Goal: Information Seeking & Learning: Learn about a topic

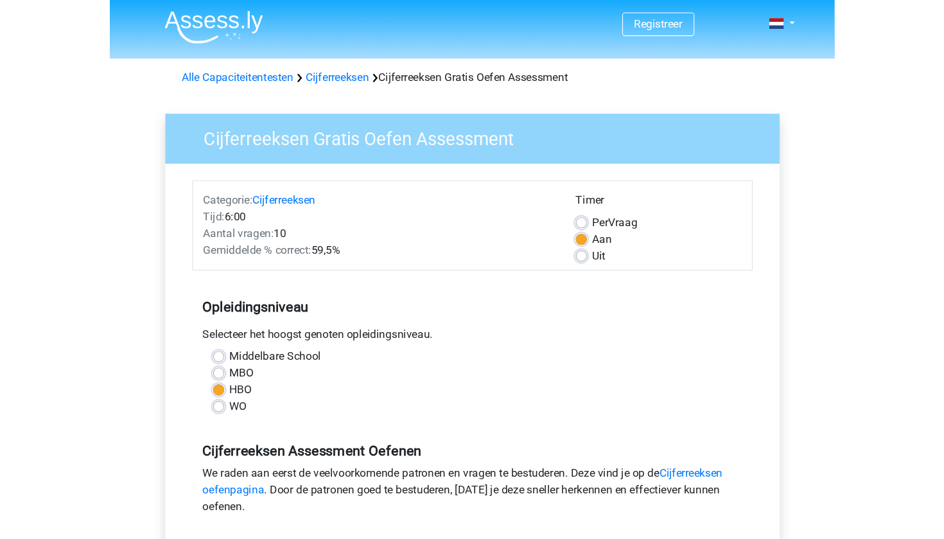
scroll to position [164, 0]
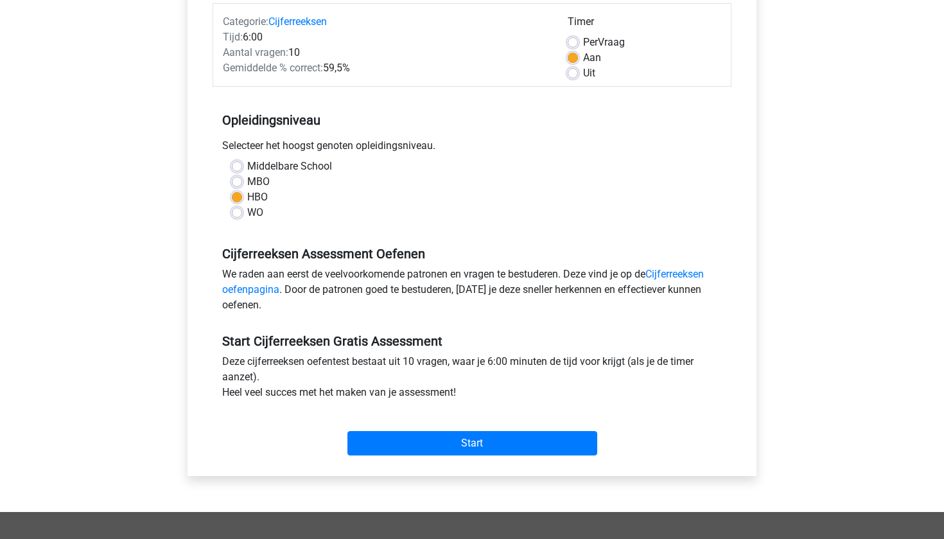
click at [583, 76] on label "Uit" at bounding box center [589, 73] width 12 height 15
click at [574, 76] on input "Uit" at bounding box center [573, 72] width 10 height 13
radio input "true"
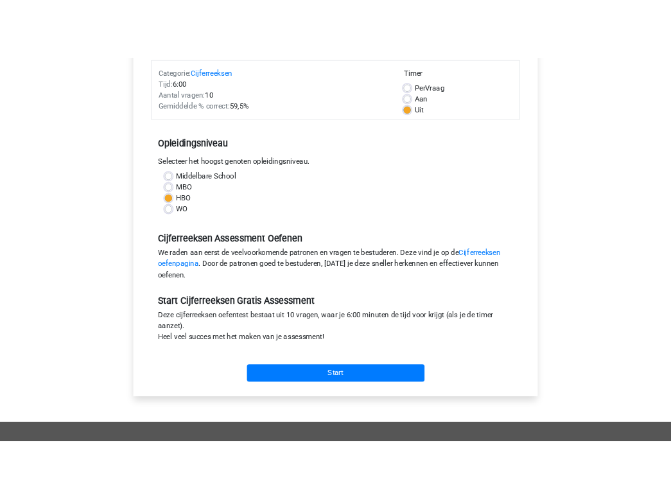
scroll to position [96, 0]
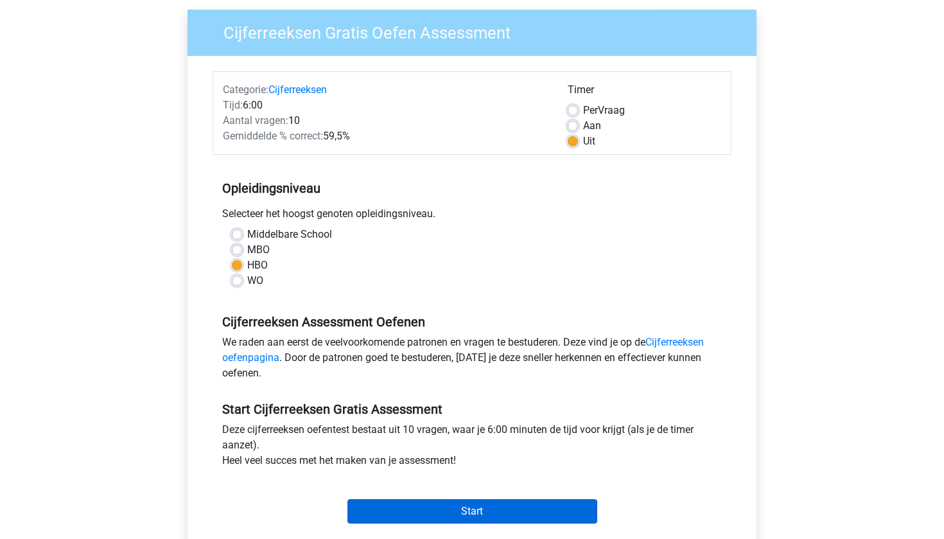
click at [441, 498] on input "Start" at bounding box center [472, 511] width 250 height 24
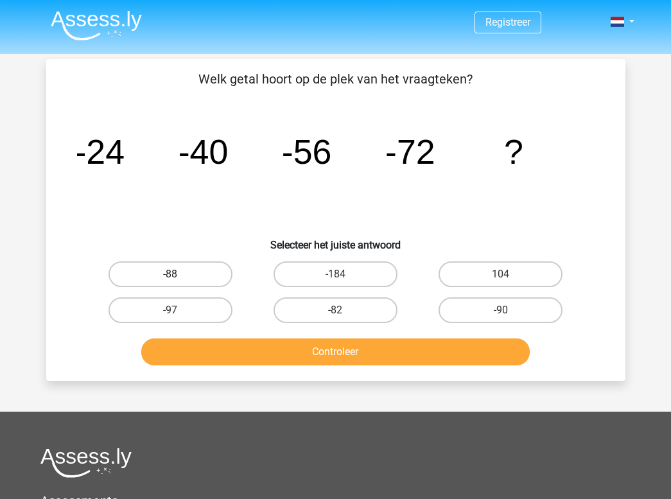
click at [189, 278] on label "-88" at bounding box center [171, 274] width 124 height 26
click at [179, 278] on input "-88" at bounding box center [174, 278] width 8 height 8
radio input "true"
click at [268, 346] on button "Controleer" at bounding box center [335, 351] width 389 height 27
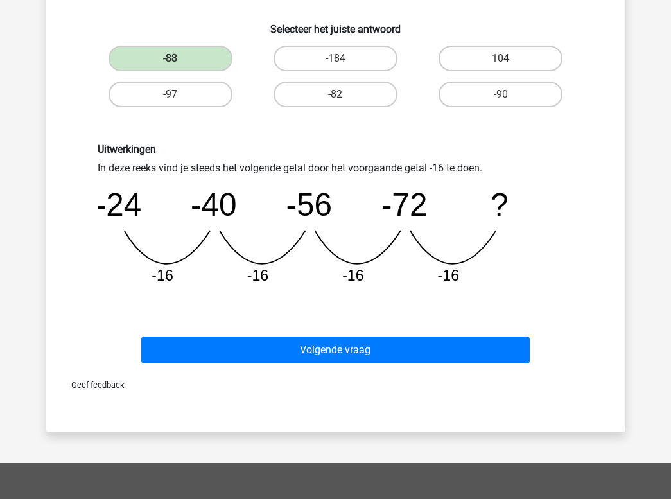
scroll to position [215, 0]
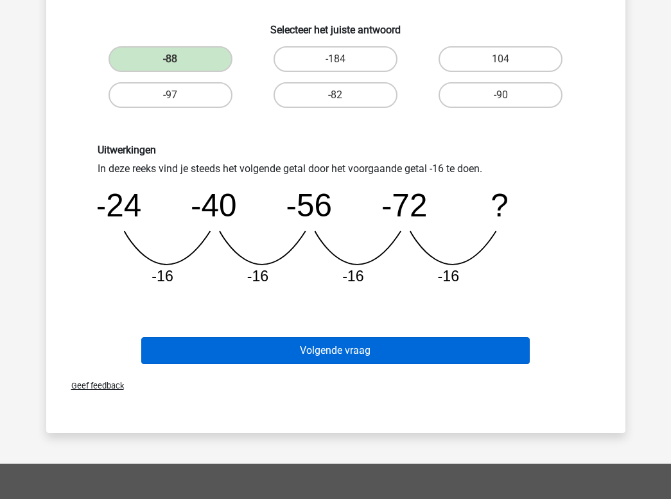
click at [280, 355] on button "Volgende vraag" at bounding box center [335, 350] width 389 height 27
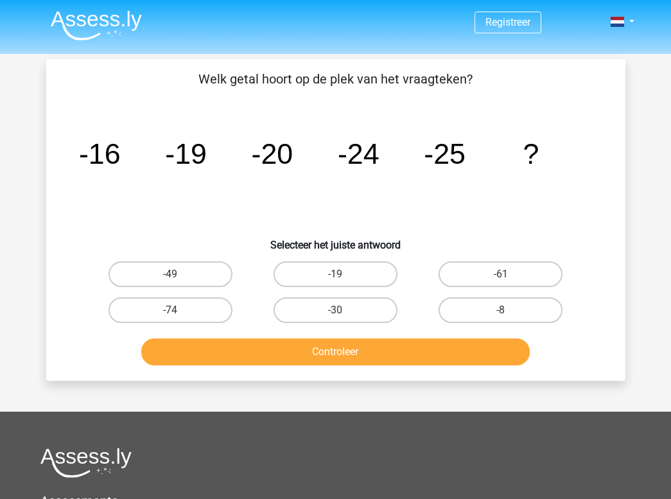
scroll to position [0, 0]
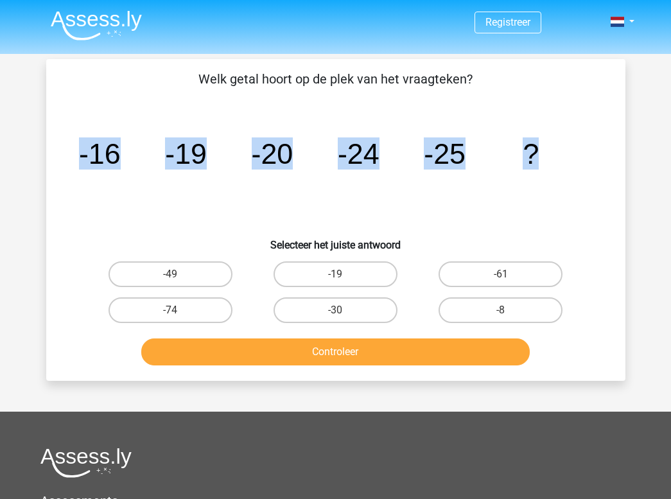
drag, startPoint x: 547, startPoint y: 152, endPoint x: 536, endPoint y: 150, distance: 11.8
click at [536, 150] on icon "image/svg+xml -16 -19 -20 -24 -25 ?" at bounding box center [336, 164] width 518 height 130
copy g "-16 -19 -20 -24 -25 ?"
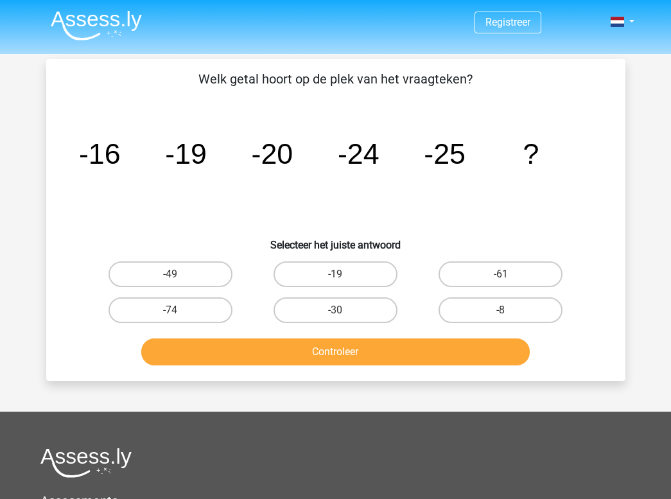
click at [473, 212] on icon "image/svg+xml -16 -19 -20 -24 -25 ?" at bounding box center [336, 164] width 518 height 130
click at [336, 309] on label "-30" at bounding box center [336, 310] width 124 height 26
click at [336, 310] on input "-30" at bounding box center [339, 314] width 8 height 8
radio input "true"
click at [342, 347] on button "Controleer" at bounding box center [335, 351] width 389 height 27
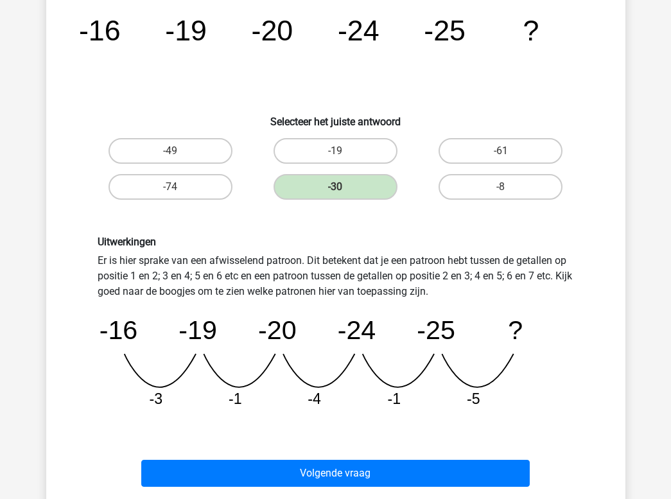
scroll to position [123, 0]
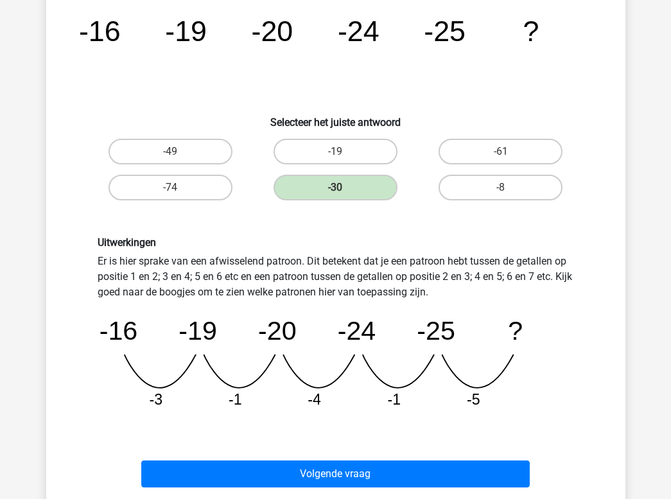
drag, startPoint x: 457, startPoint y: 300, endPoint x: 453, endPoint y: 253, distance: 47.1
click at [453, 252] on div "Uitwerkingen Er is hier sprake van een afwisselend patroon. Dit betekent dat je…" at bounding box center [336, 327] width 496 height 183
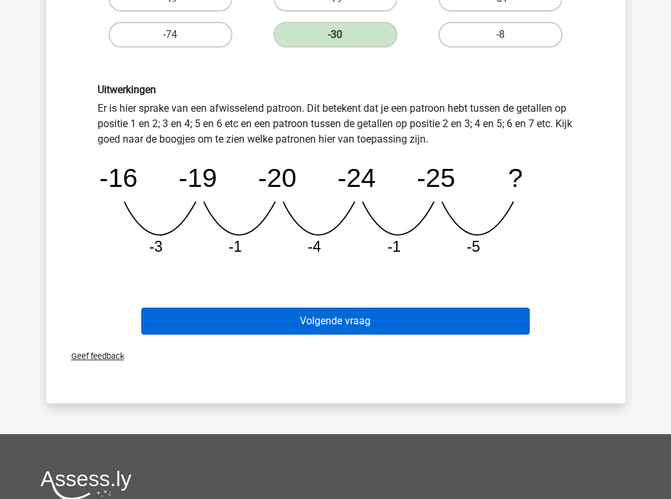
click at [343, 331] on button "Volgende vraag" at bounding box center [335, 321] width 389 height 27
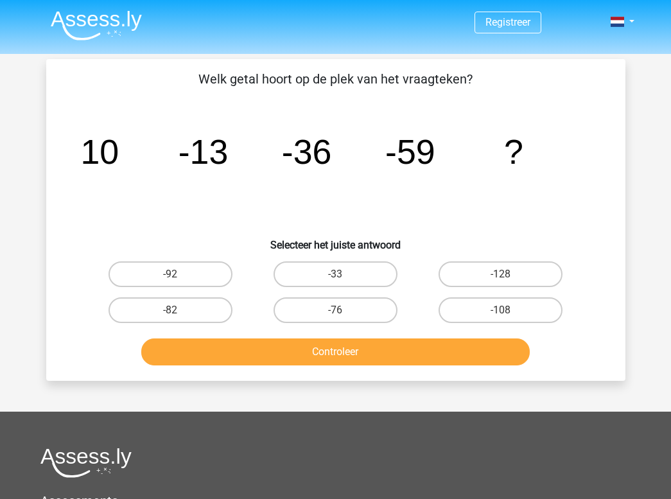
scroll to position [0, 0]
click at [148, 299] on label "-82" at bounding box center [171, 310] width 124 height 26
click at [170, 310] on input "-82" at bounding box center [174, 314] width 8 height 8
radio input "true"
click at [226, 355] on button "Controleer" at bounding box center [335, 351] width 389 height 27
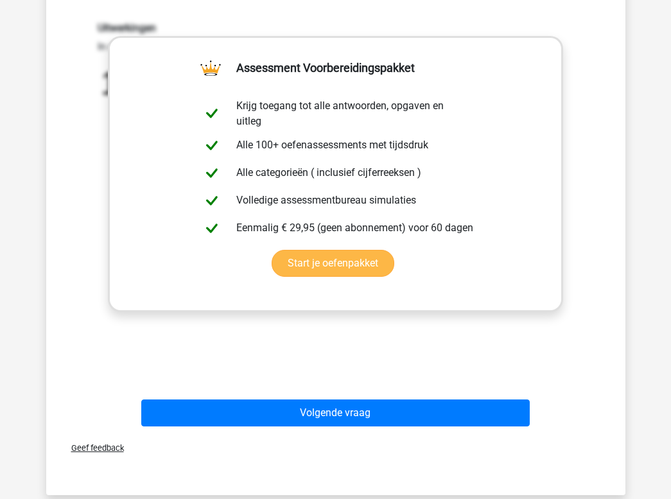
scroll to position [354, 0]
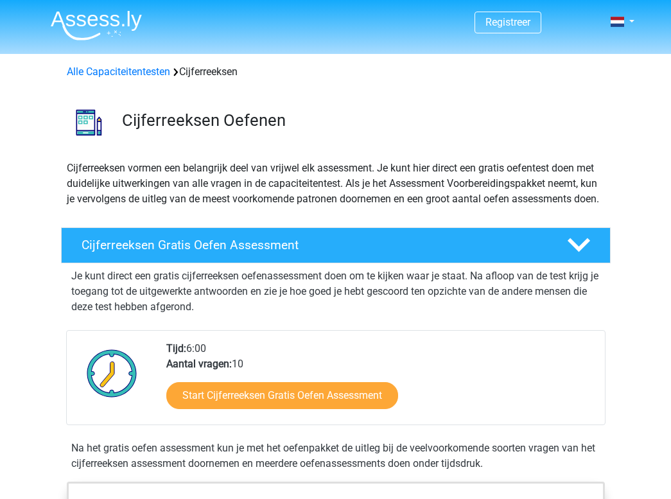
scroll to position [1, 0]
